Goal: Information Seeking & Learning: Learn about a topic

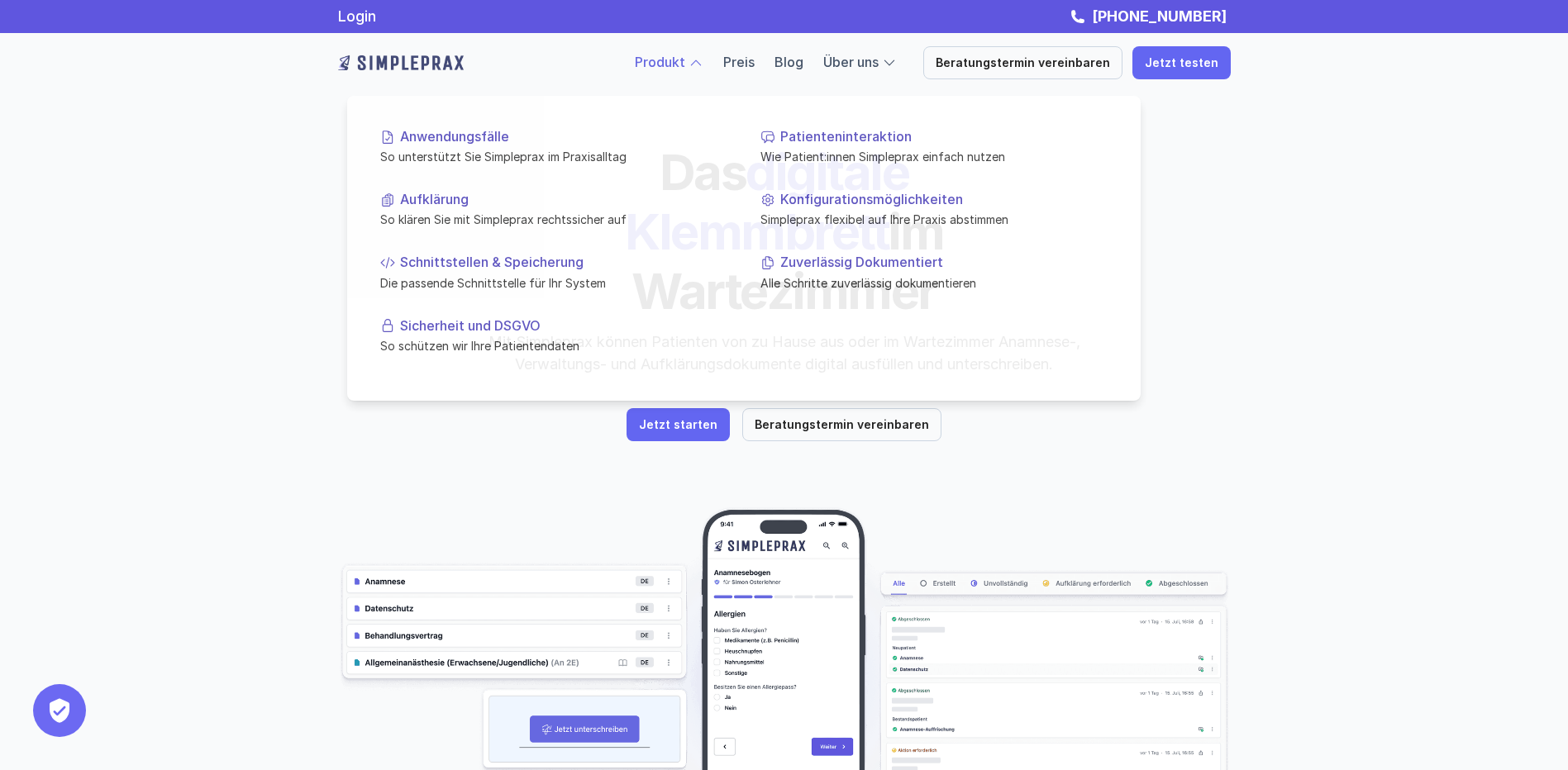
click at [703, 56] on div at bounding box center [695, 63] width 15 height 15
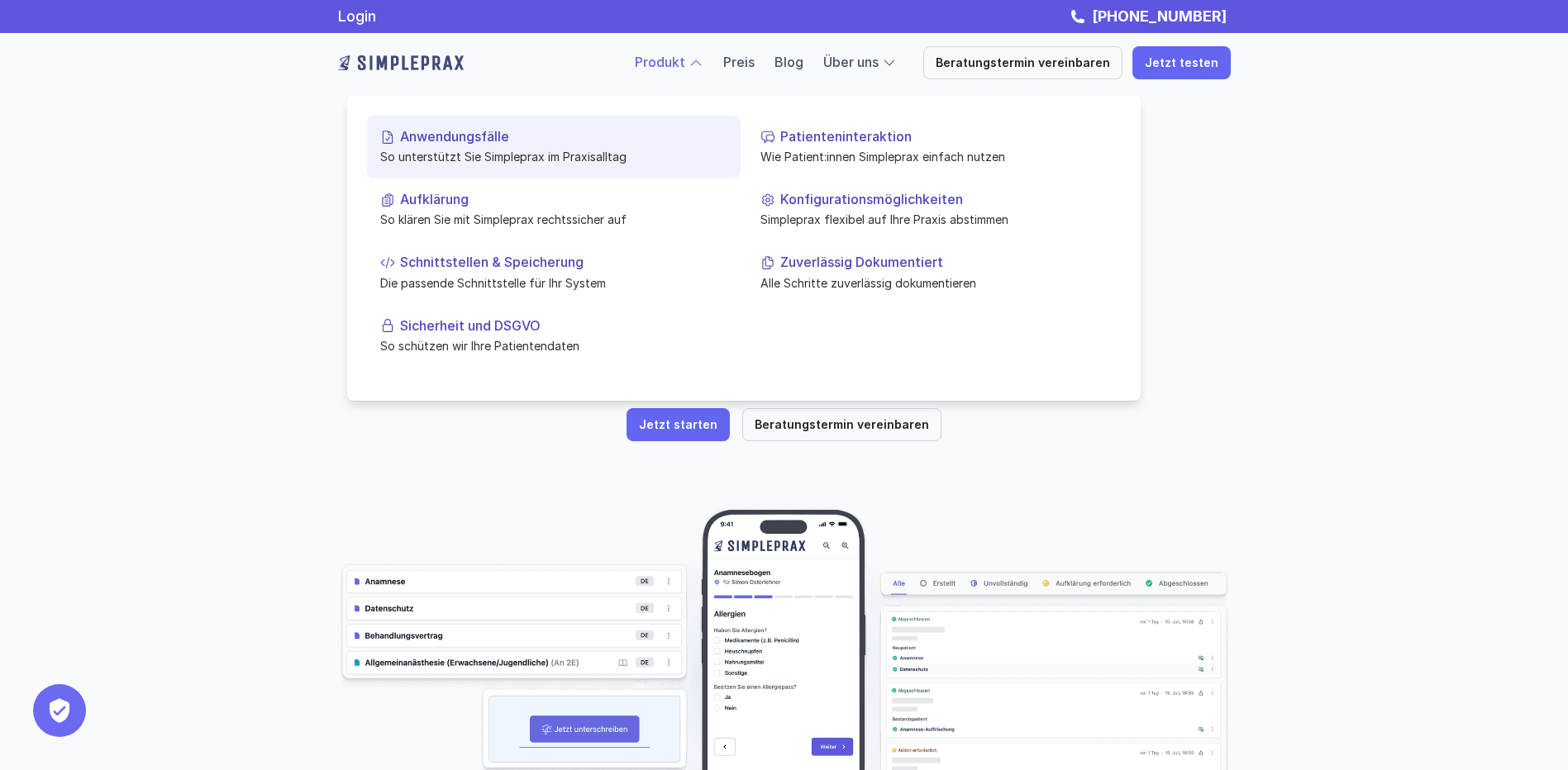
click at [475, 132] on p "Anwendungsfälle" at bounding box center [563, 136] width 327 height 16
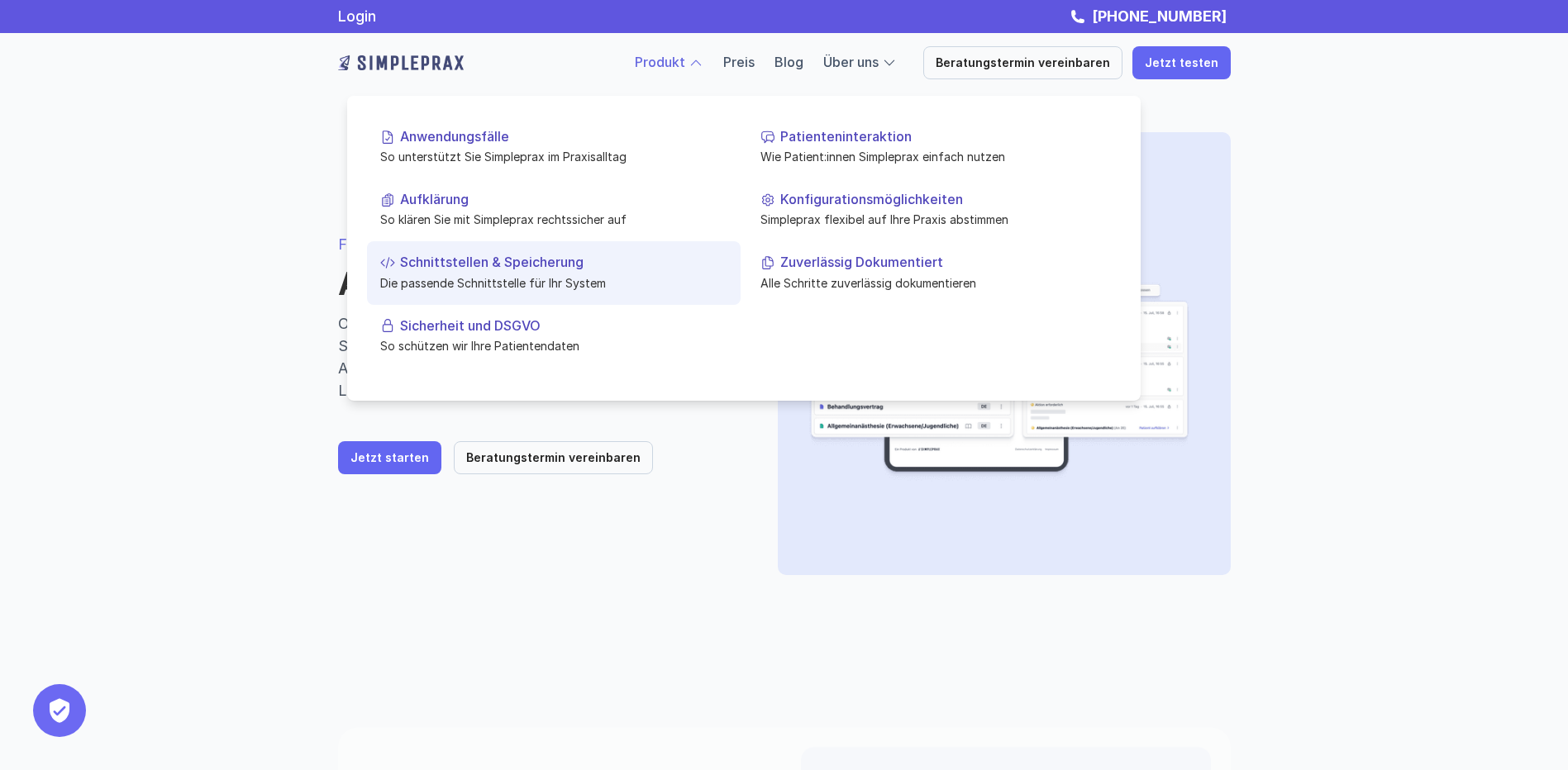
click at [556, 275] on p "Die passende Schnittstelle für Ihr System" at bounding box center [554, 282] width 347 height 17
